Goal: Transaction & Acquisition: Purchase product/service

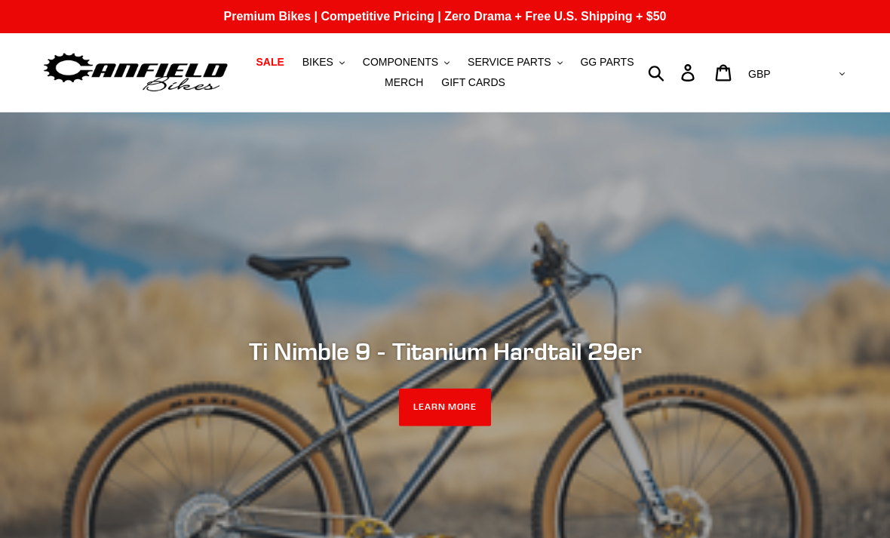
click at [294, 114] on div "slideshow" at bounding box center [445, 381] width 890 height 538
click at [332, 63] on span "BIKES" at bounding box center [317, 62] width 31 height 13
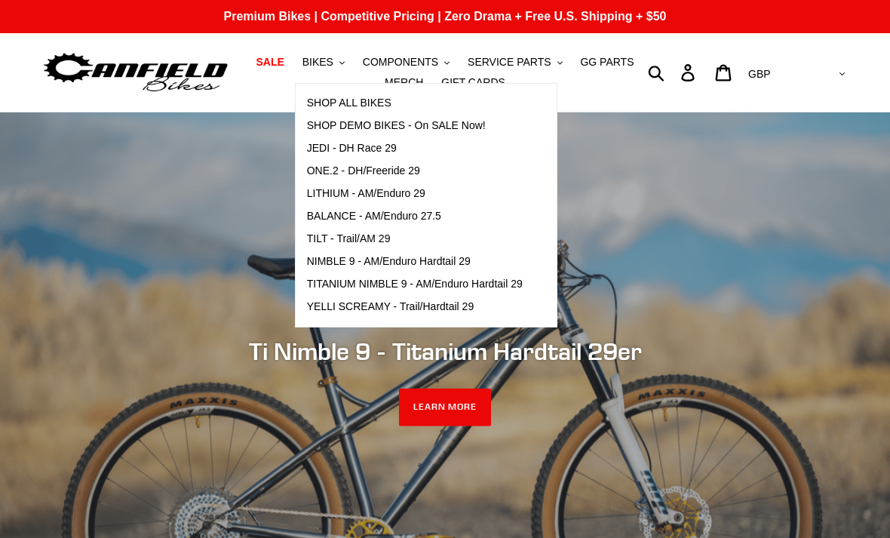
click at [328, 103] on span "SHOP ALL BIKES" at bounding box center [349, 102] width 84 height 13
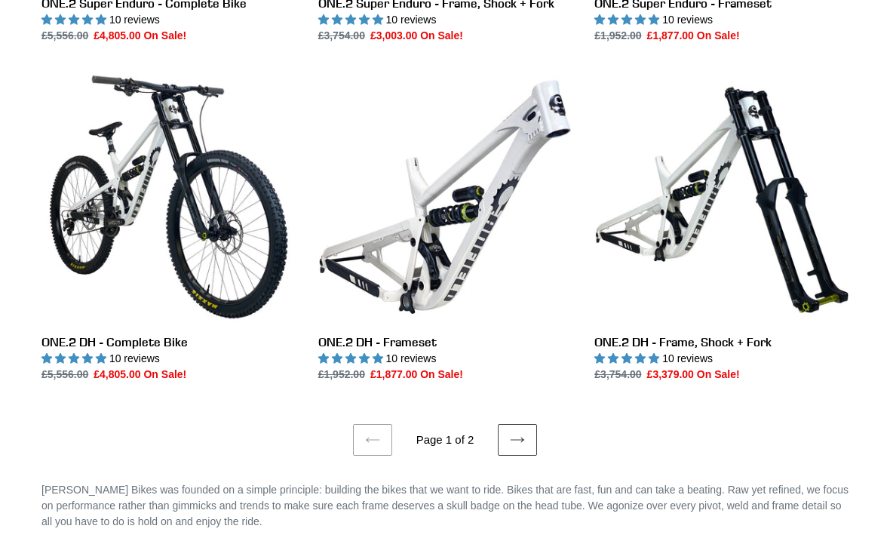
scroll to position [2750, 0]
click at [510, 432] on icon at bounding box center [517, 439] width 15 height 15
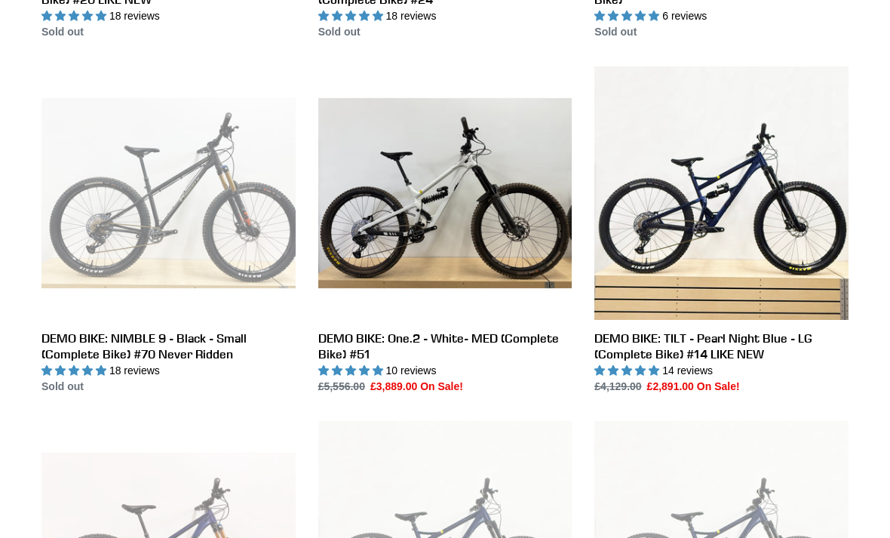
scroll to position [1092, 0]
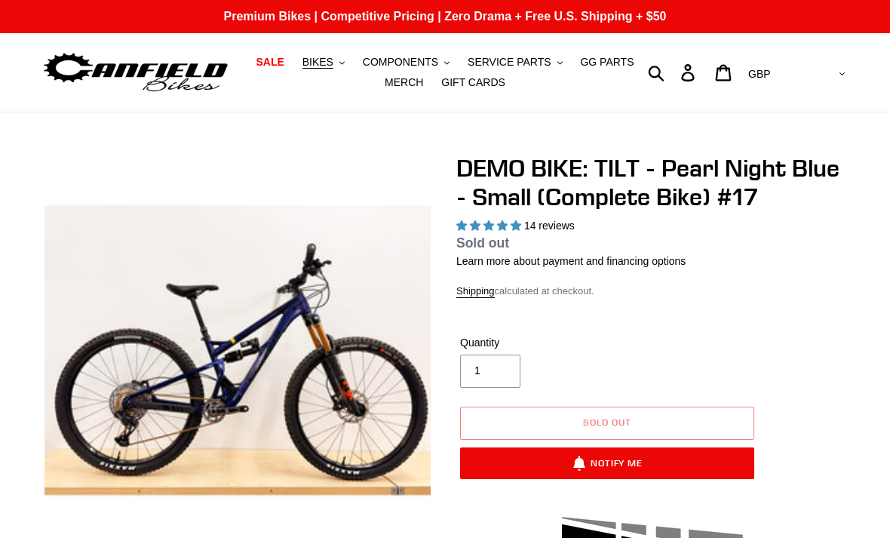
select select "highest-rating"
